Goal: Task Accomplishment & Management: Use online tool/utility

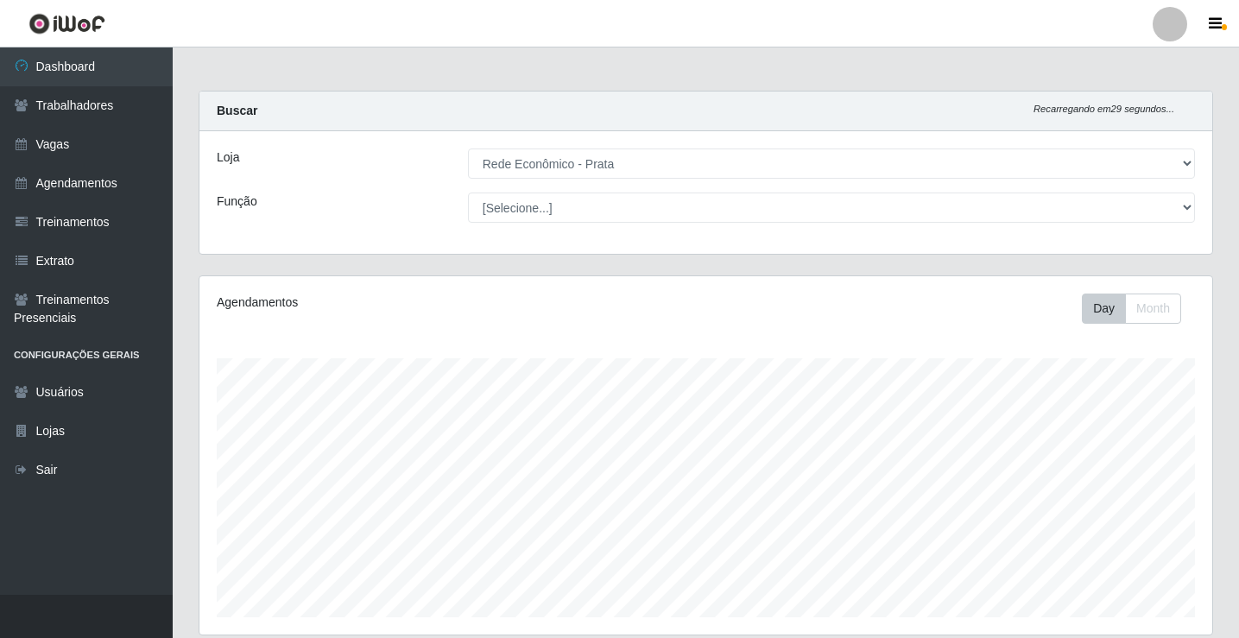
select select "192"
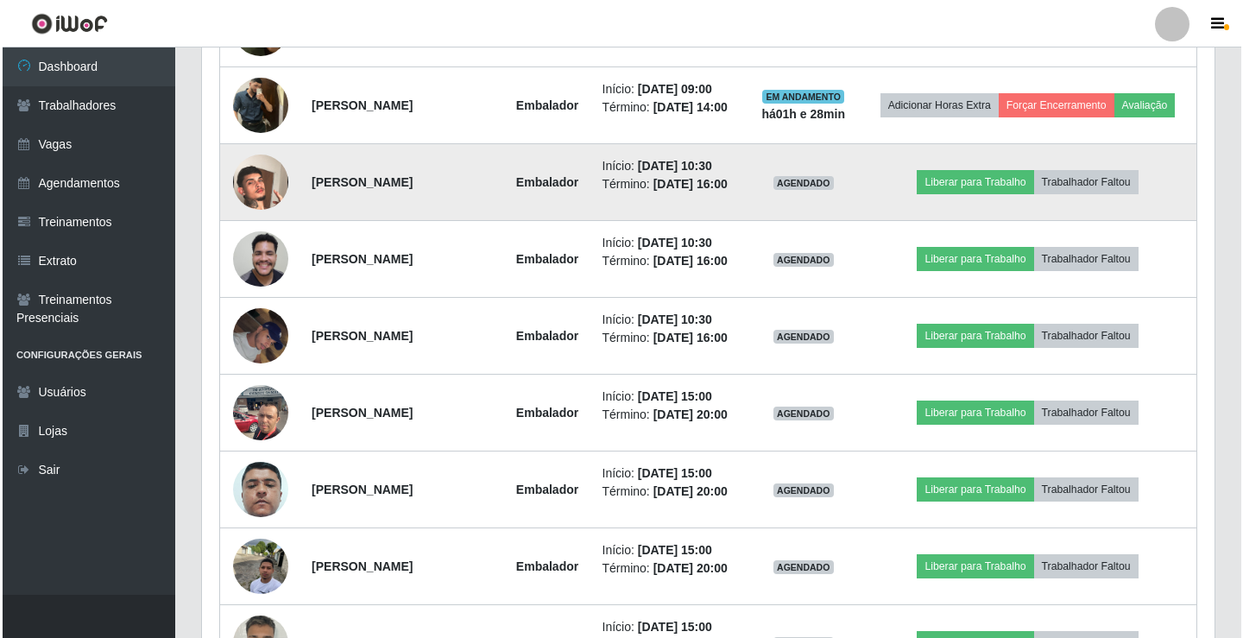
scroll to position [1237, 0]
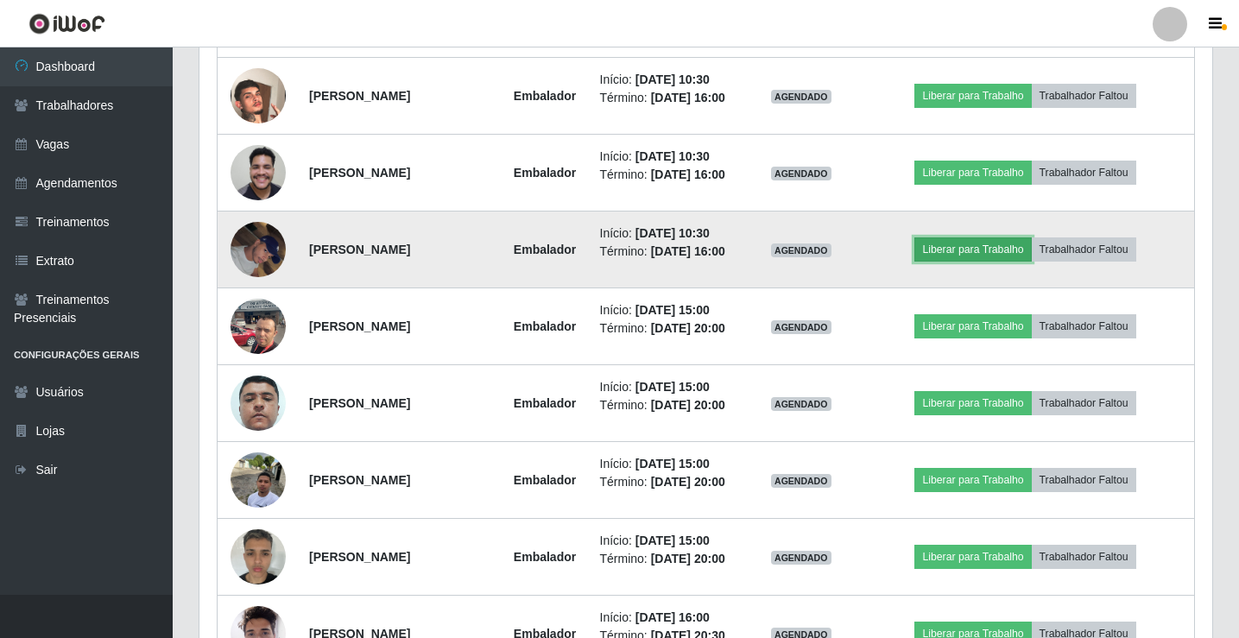
click at [983, 262] on button "Liberar para Trabalho" at bounding box center [972, 249] width 117 height 24
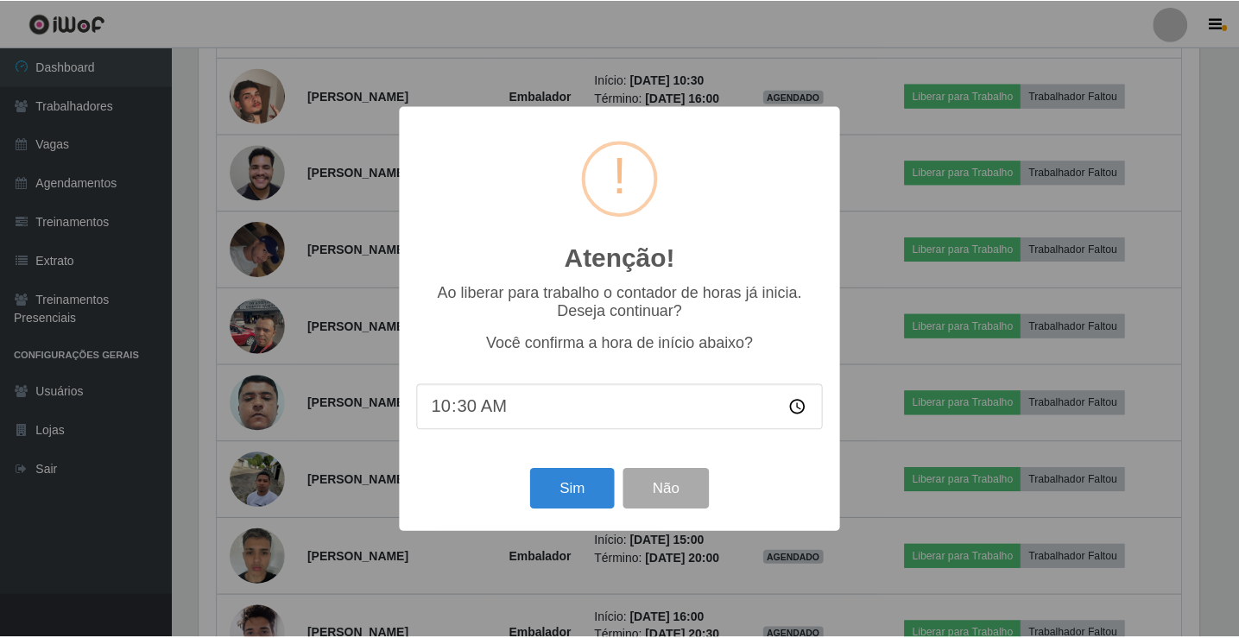
scroll to position [358, 1004]
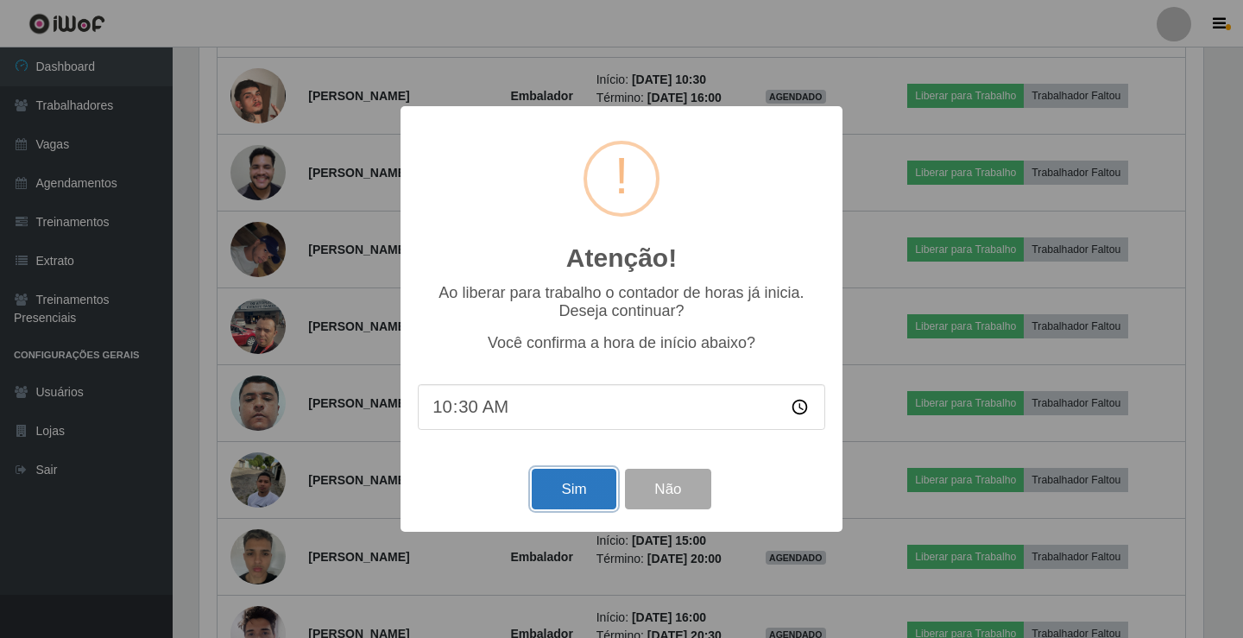
click at [574, 495] on button "Sim" at bounding box center [574, 489] width 84 height 41
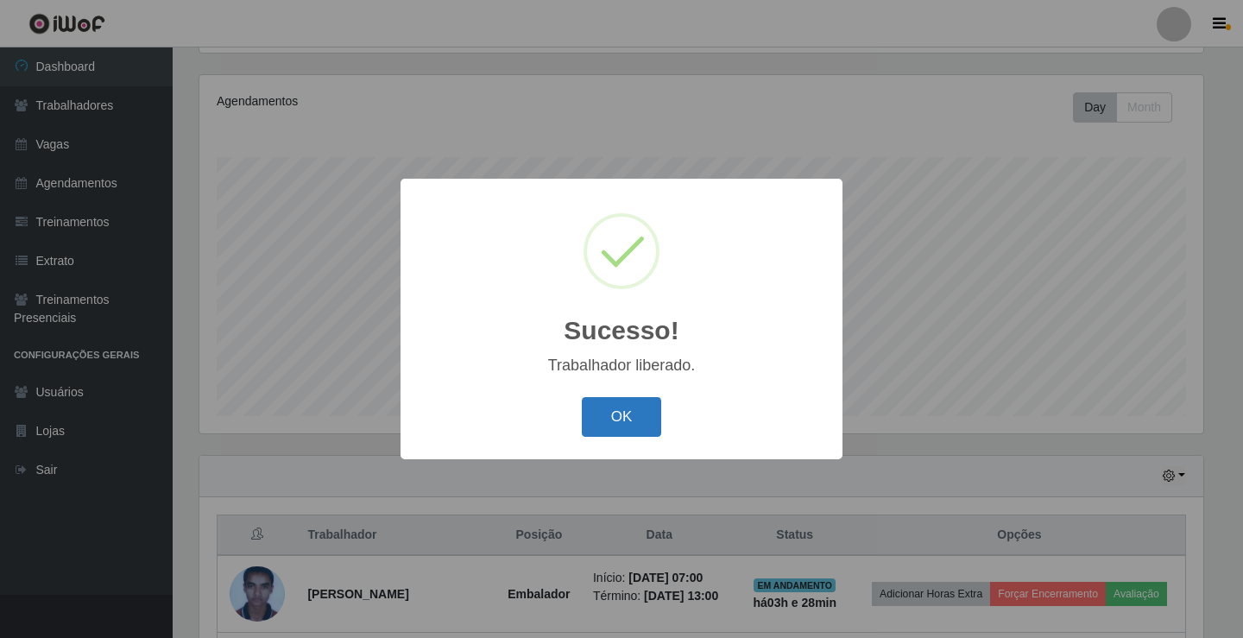
click at [643, 435] on button "OK" at bounding box center [622, 417] width 80 height 41
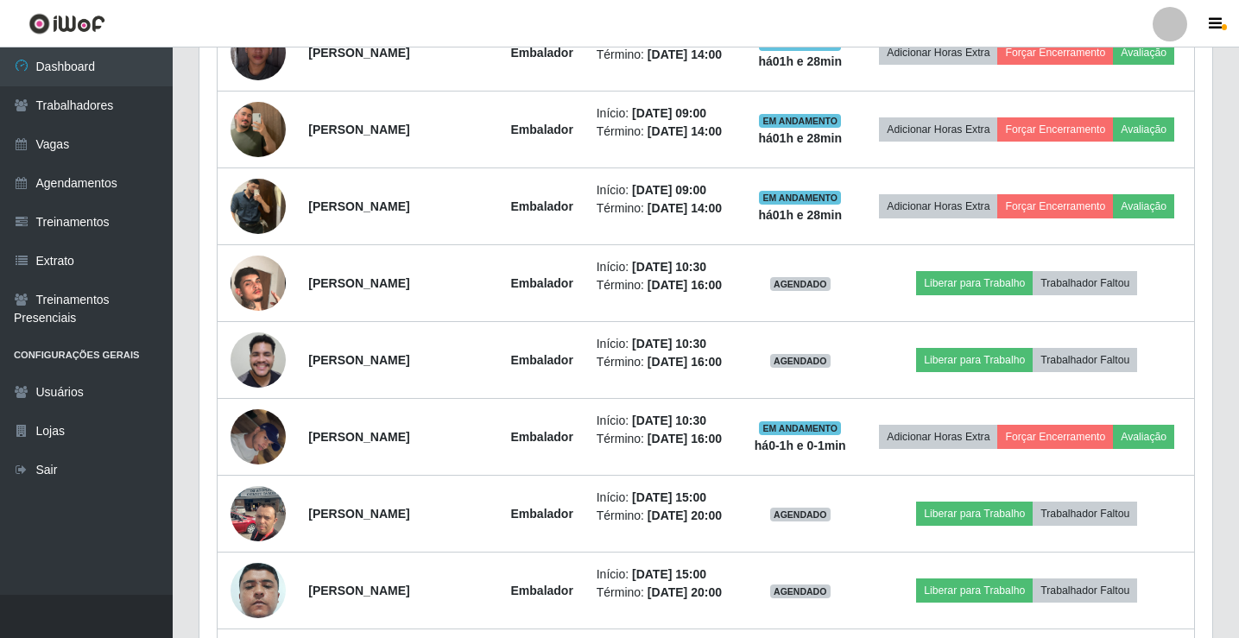
scroll to position [1064, 0]
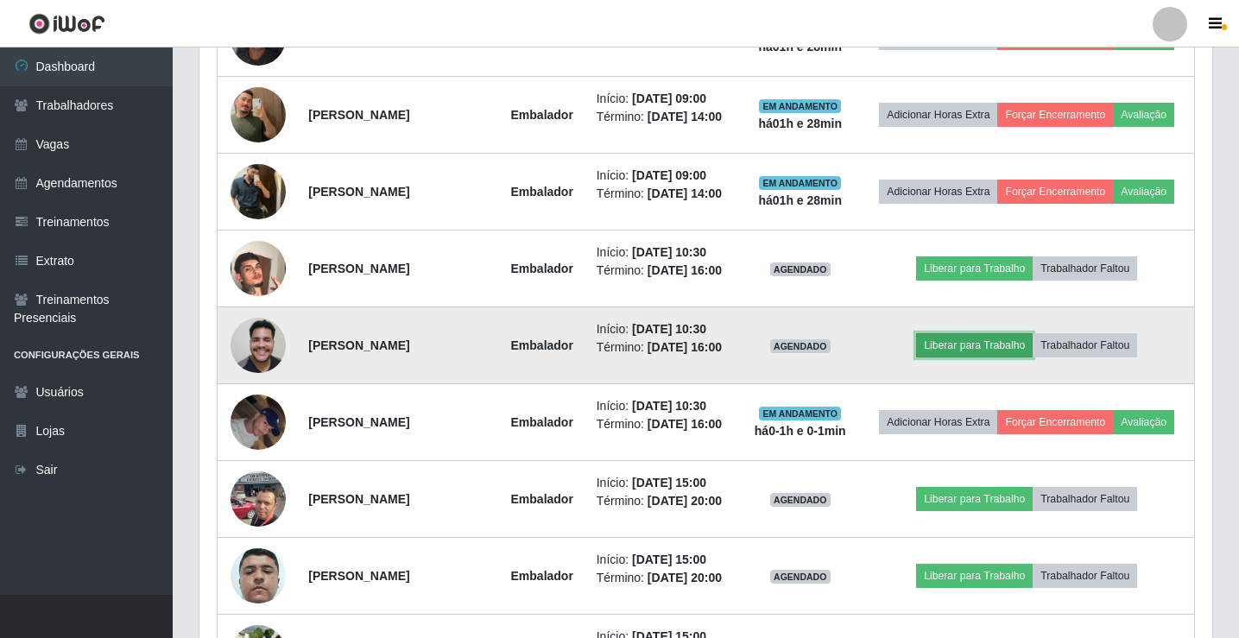
click at [1012, 357] on button "Liberar para Trabalho" at bounding box center [974, 345] width 117 height 24
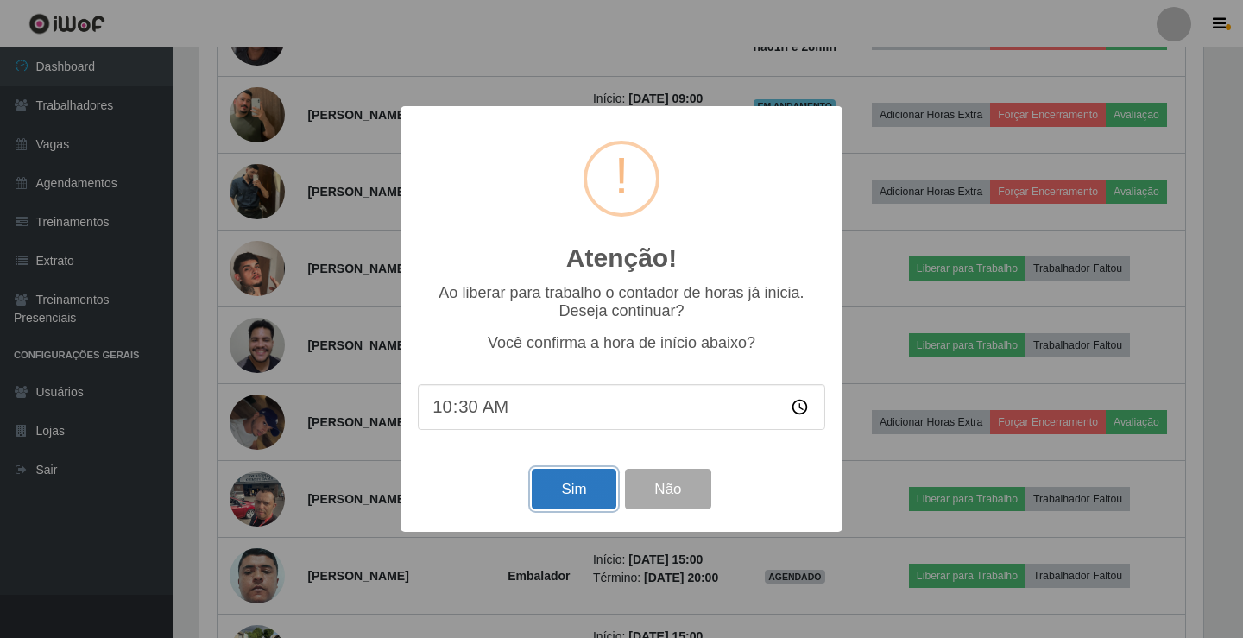
click at [584, 486] on button "Sim" at bounding box center [574, 489] width 84 height 41
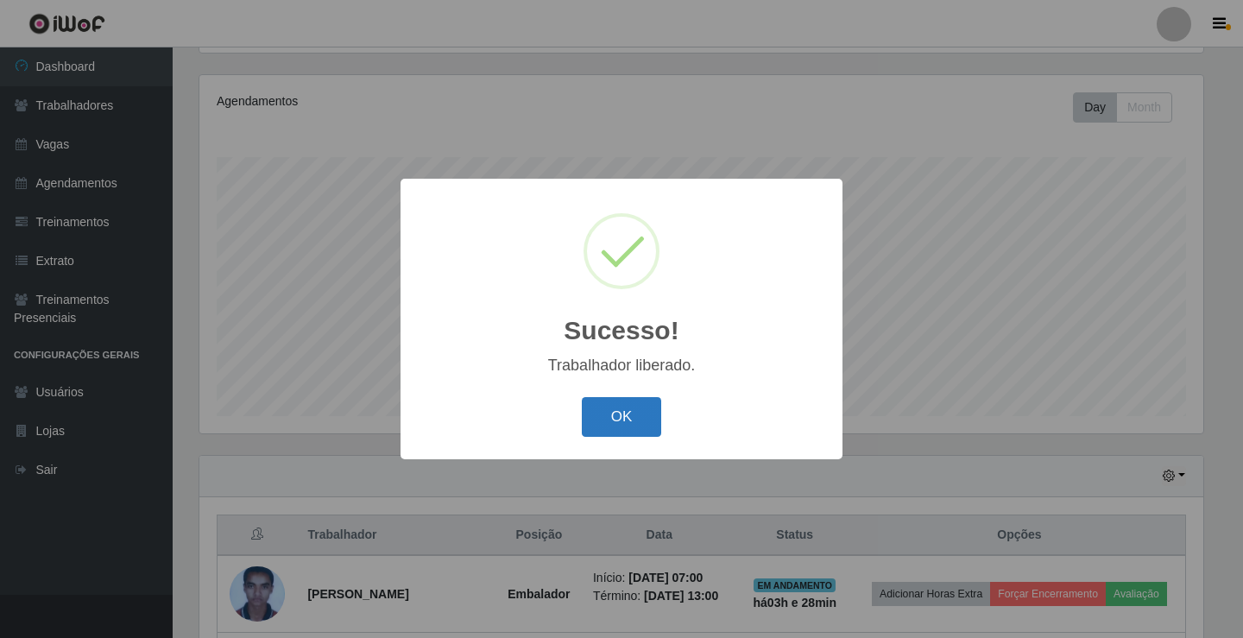
click at [614, 427] on button "OK" at bounding box center [622, 417] width 80 height 41
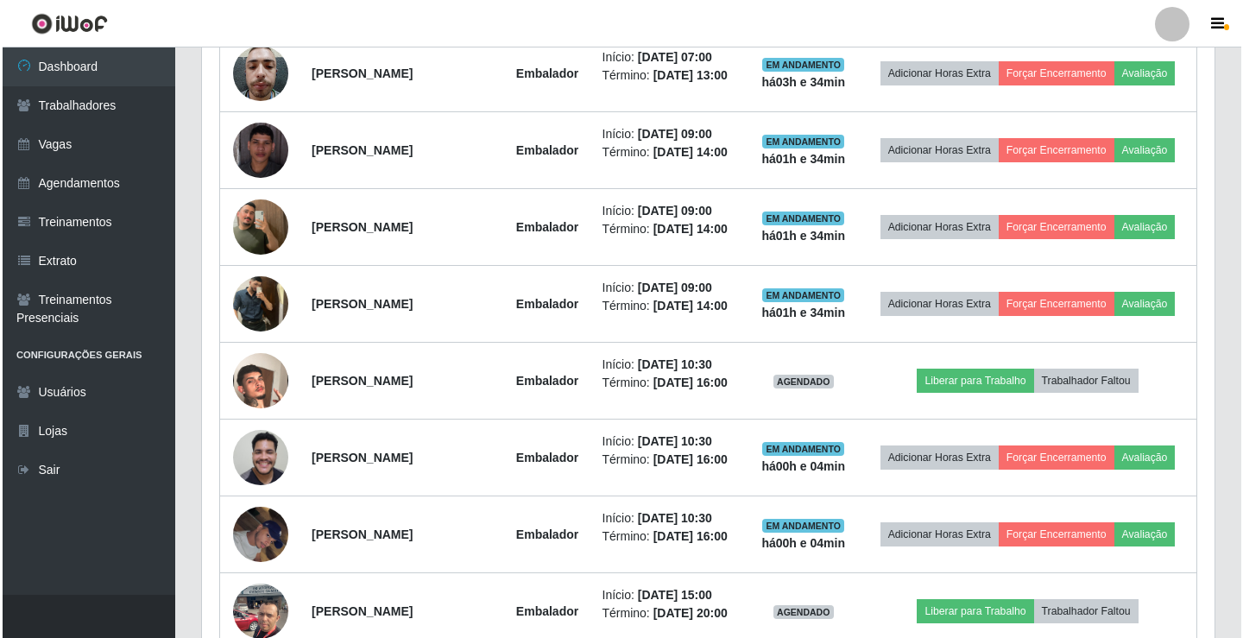
scroll to position [1064, 0]
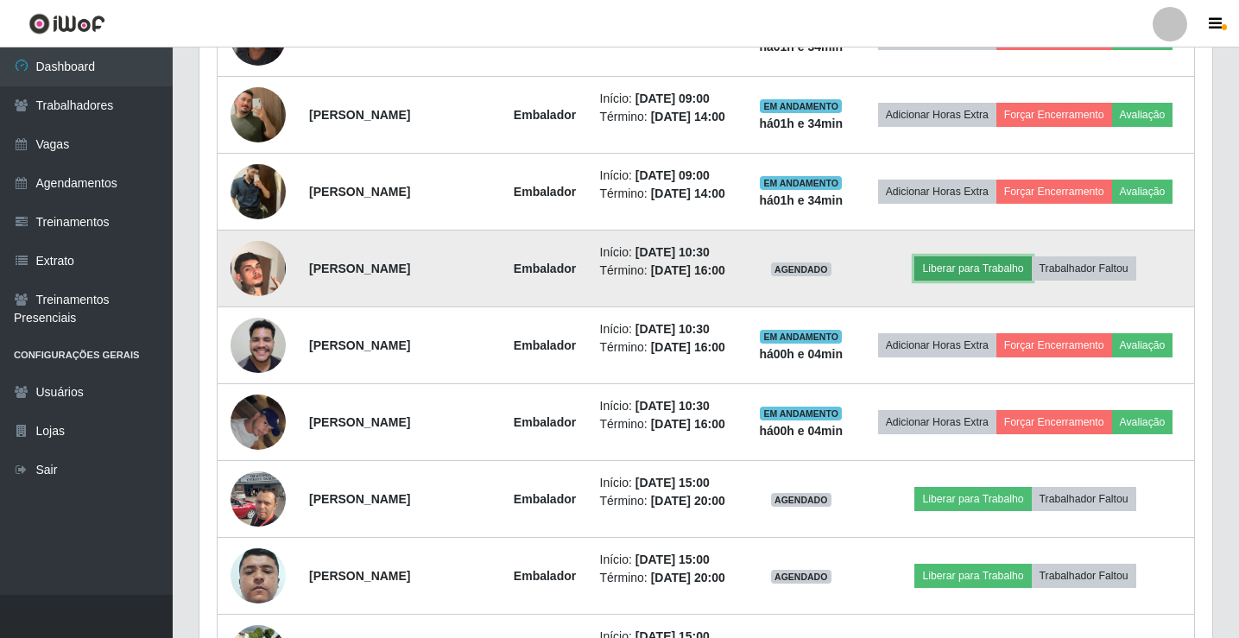
click at [991, 281] on button "Liberar para Trabalho" at bounding box center [972, 268] width 117 height 24
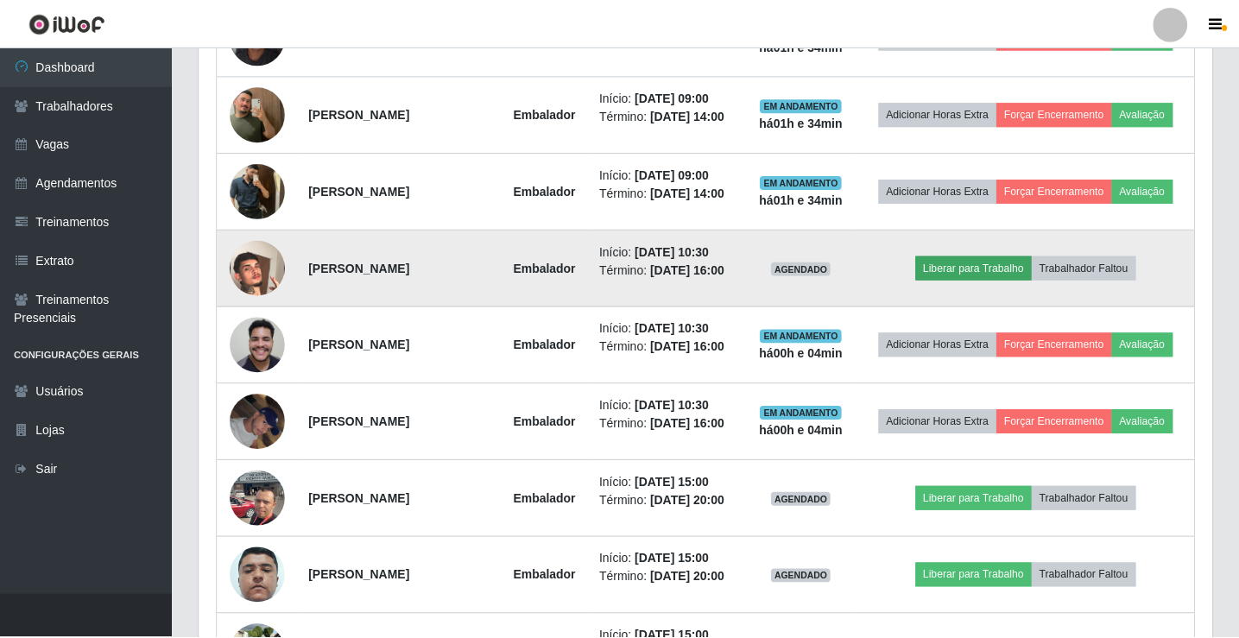
scroll to position [358, 1004]
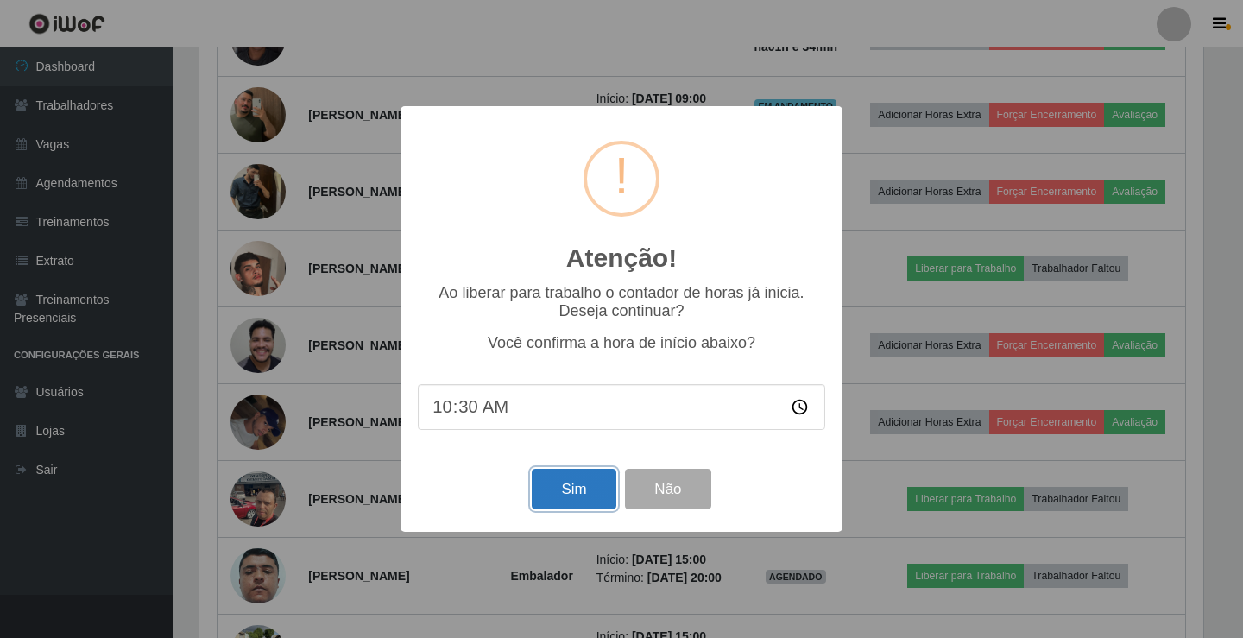
click at [586, 504] on button "Sim" at bounding box center [574, 489] width 84 height 41
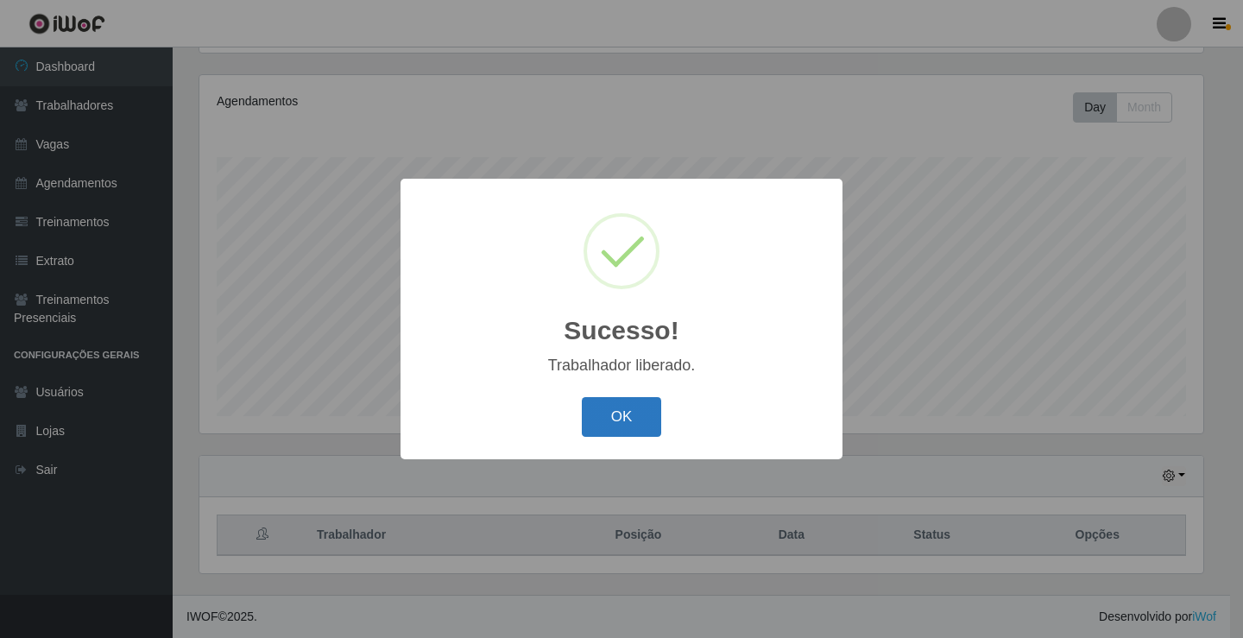
click at [639, 413] on button "OK" at bounding box center [622, 417] width 80 height 41
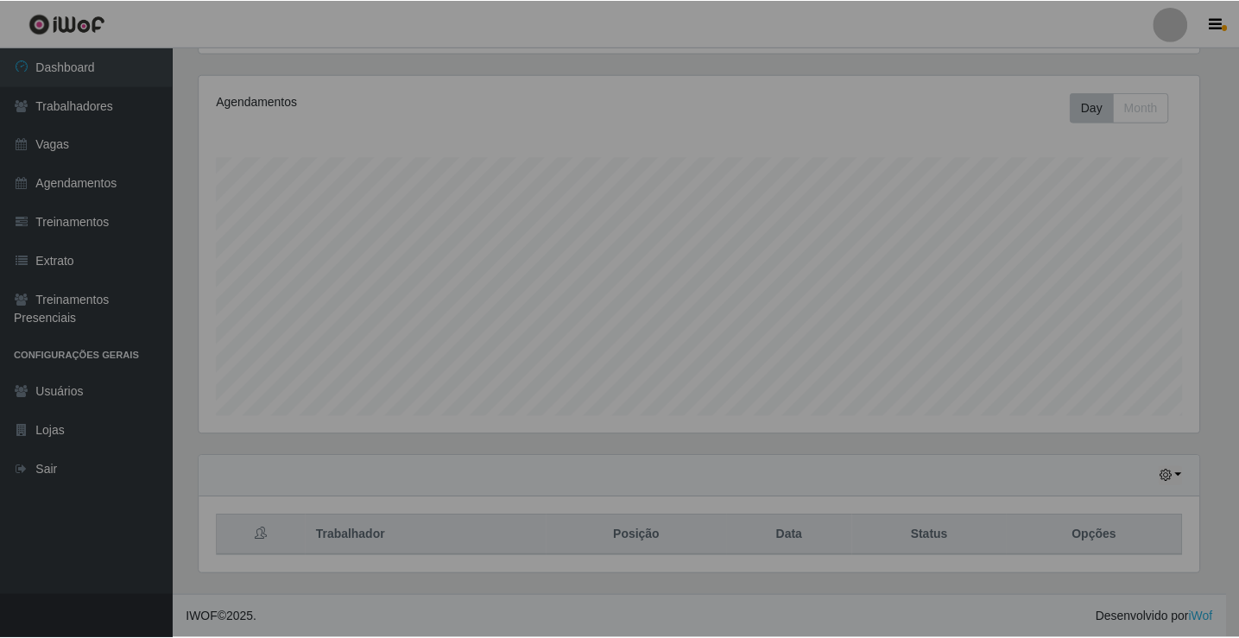
scroll to position [358, 1012]
